Goal: Transaction & Acquisition: Obtain resource

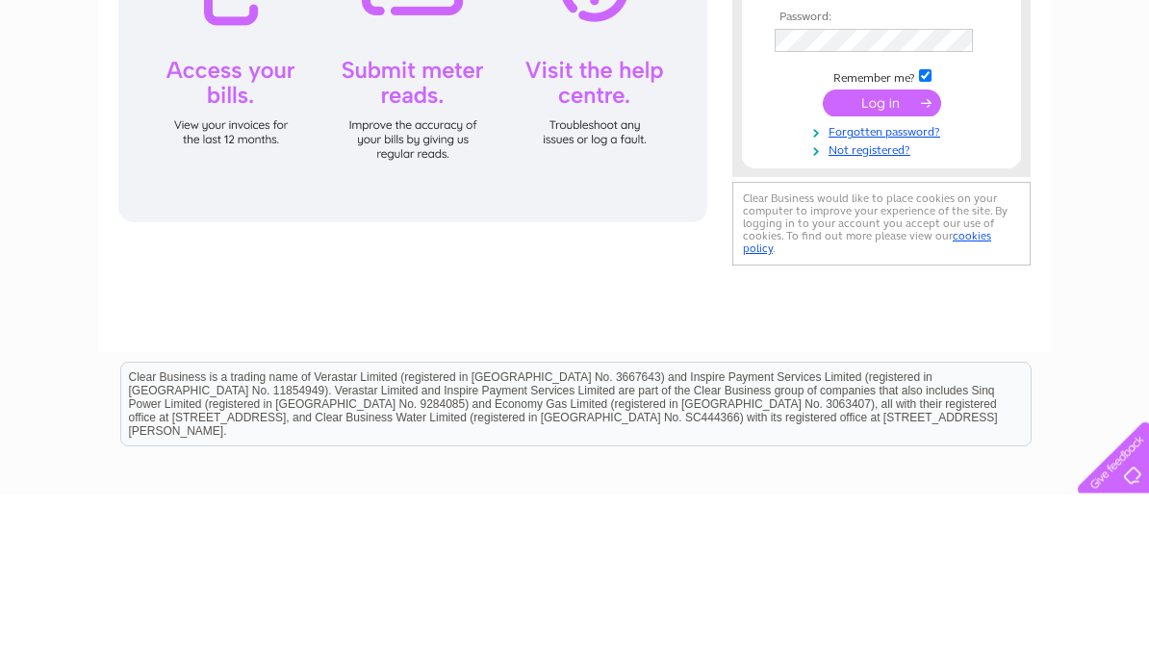
type input "sarahvr6@talktalk.net"
click at [881, 269] on input "submit" at bounding box center [882, 268] width 118 height 27
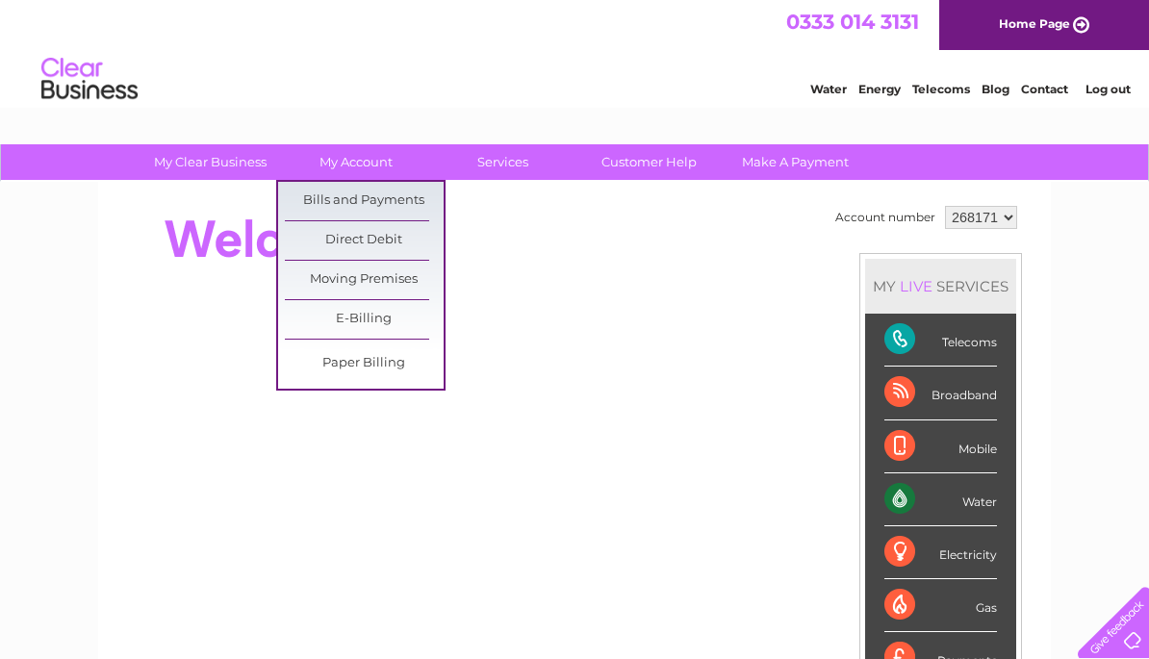
click at [414, 206] on link "Bills and Payments" at bounding box center [364, 201] width 159 height 38
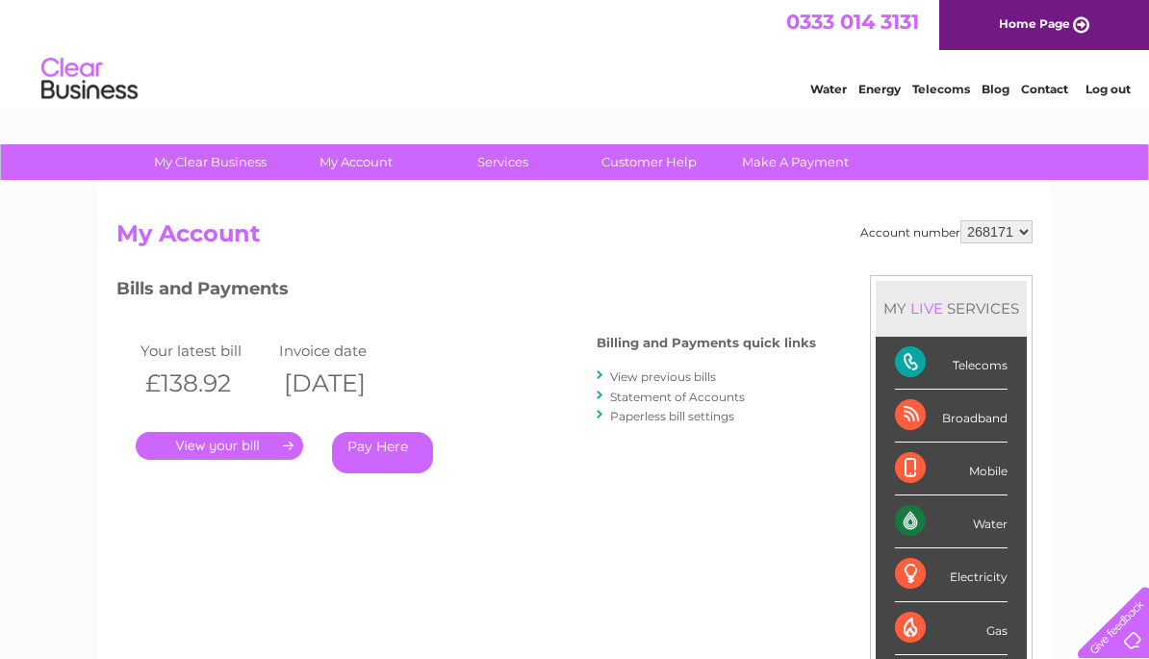
click at [262, 457] on link "." at bounding box center [219, 446] width 167 height 28
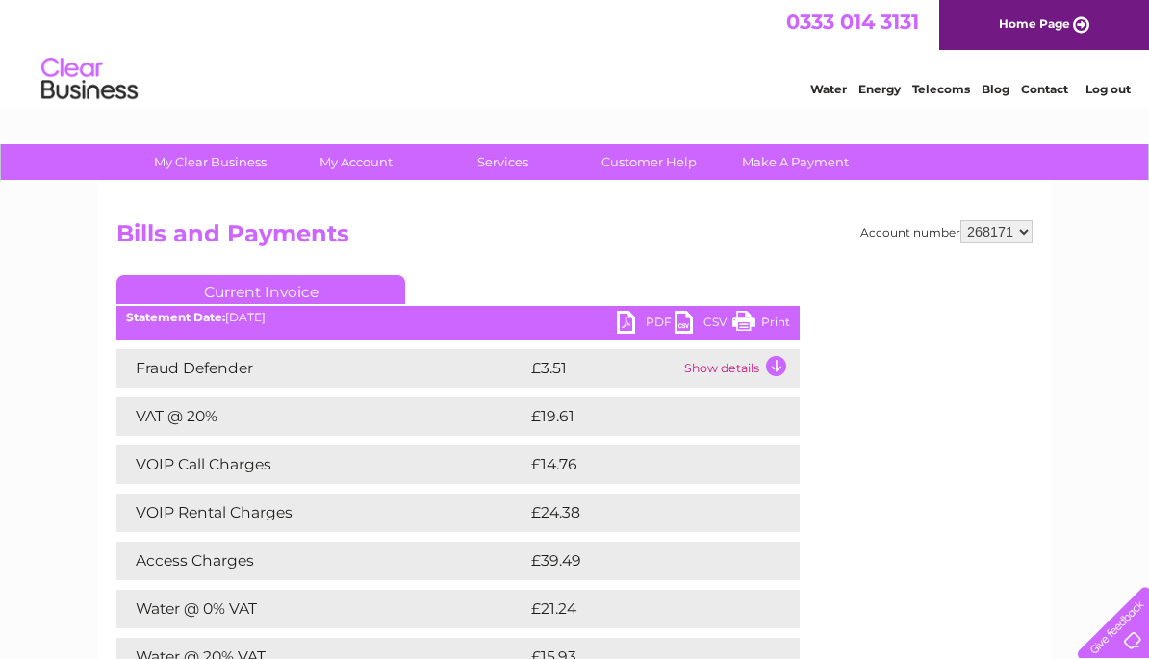
click at [630, 318] on link "PDF" at bounding box center [646, 325] width 58 height 28
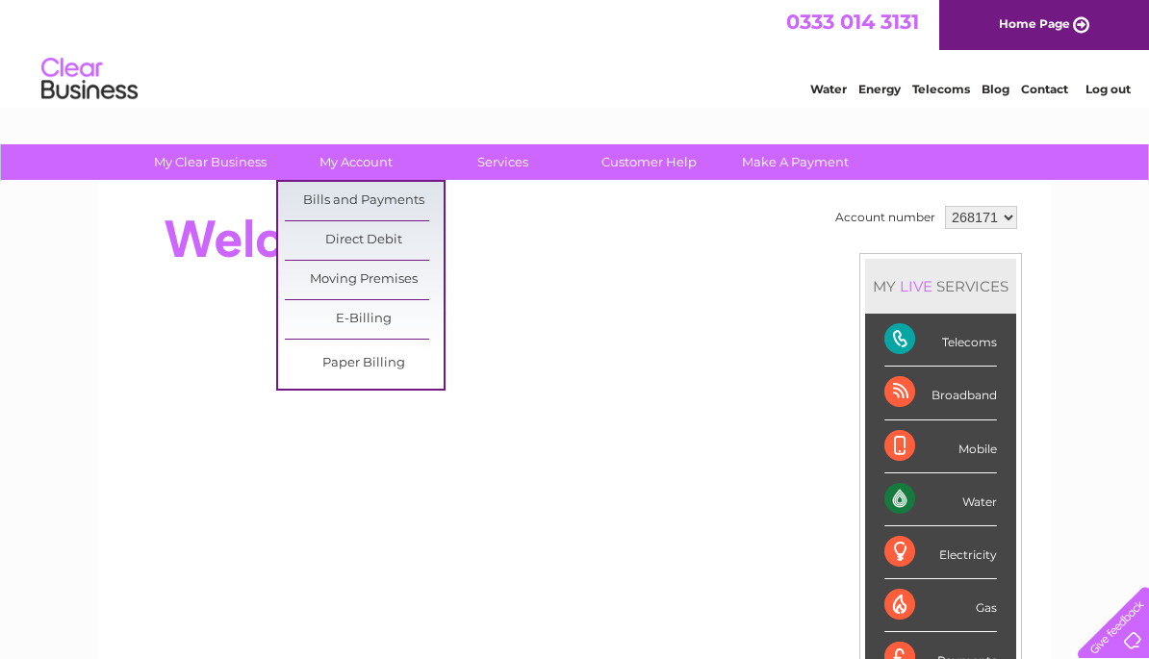
click at [391, 197] on link "Bills and Payments" at bounding box center [364, 201] width 159 height 38
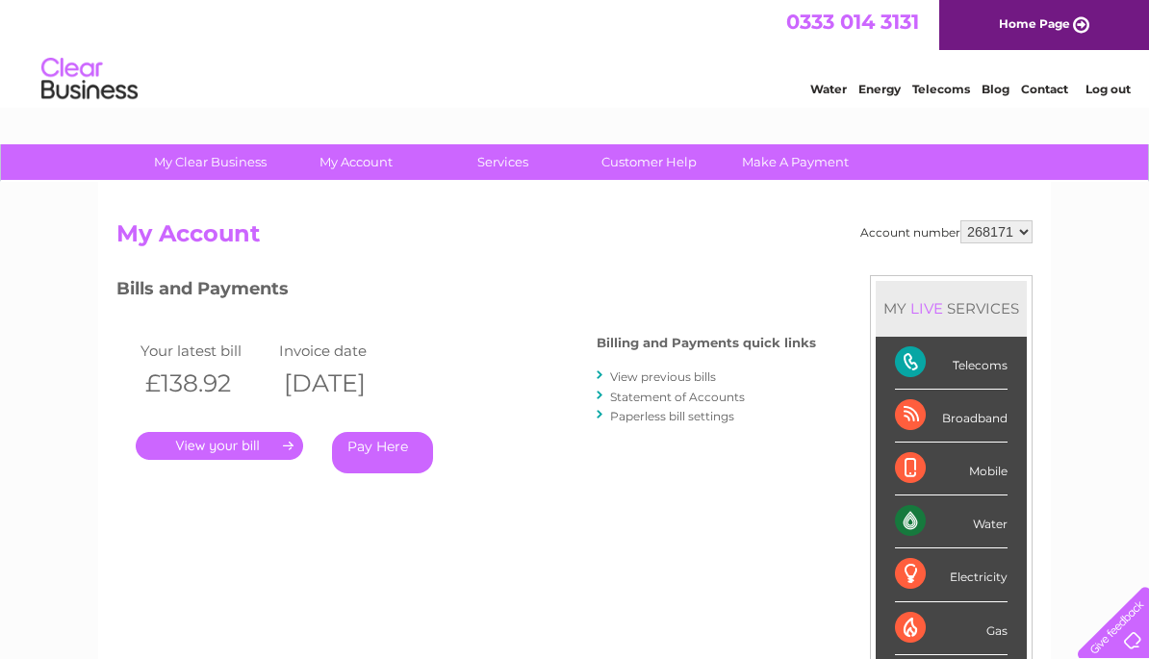
click at [266, 445] on link "." at bounding box center [219, 446] width 167 height 28
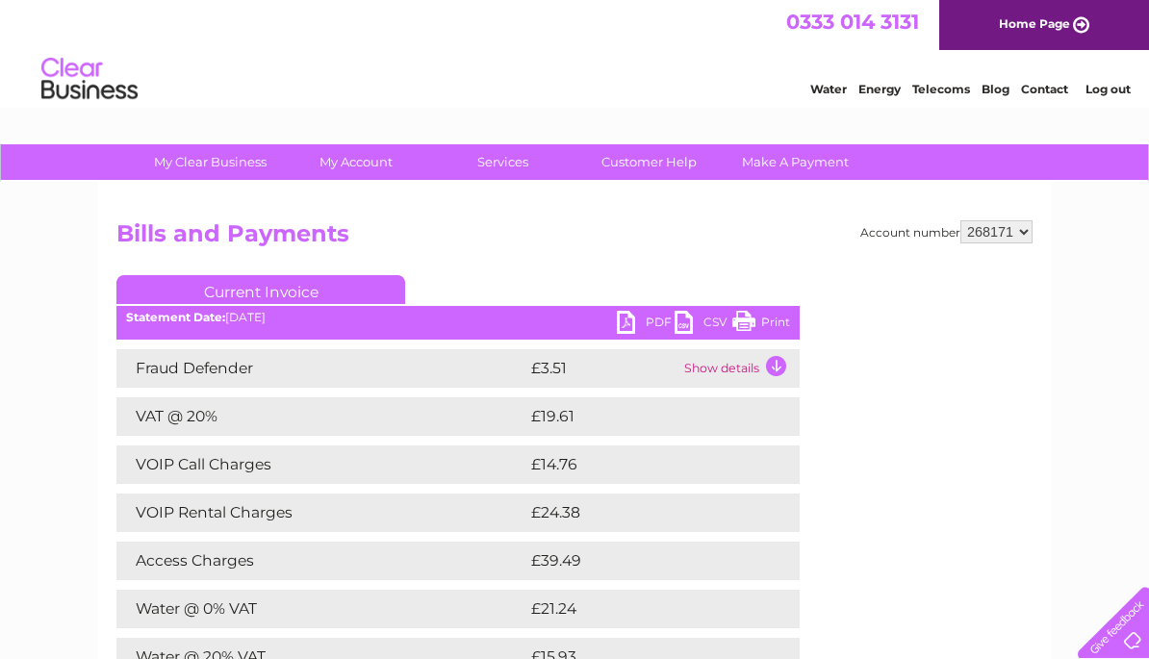
click at [631, 329] on link "PDF" at bounding box center [646, 325] width 58 height 28
